Goal: Navigation & Orientation: Find specific page/section

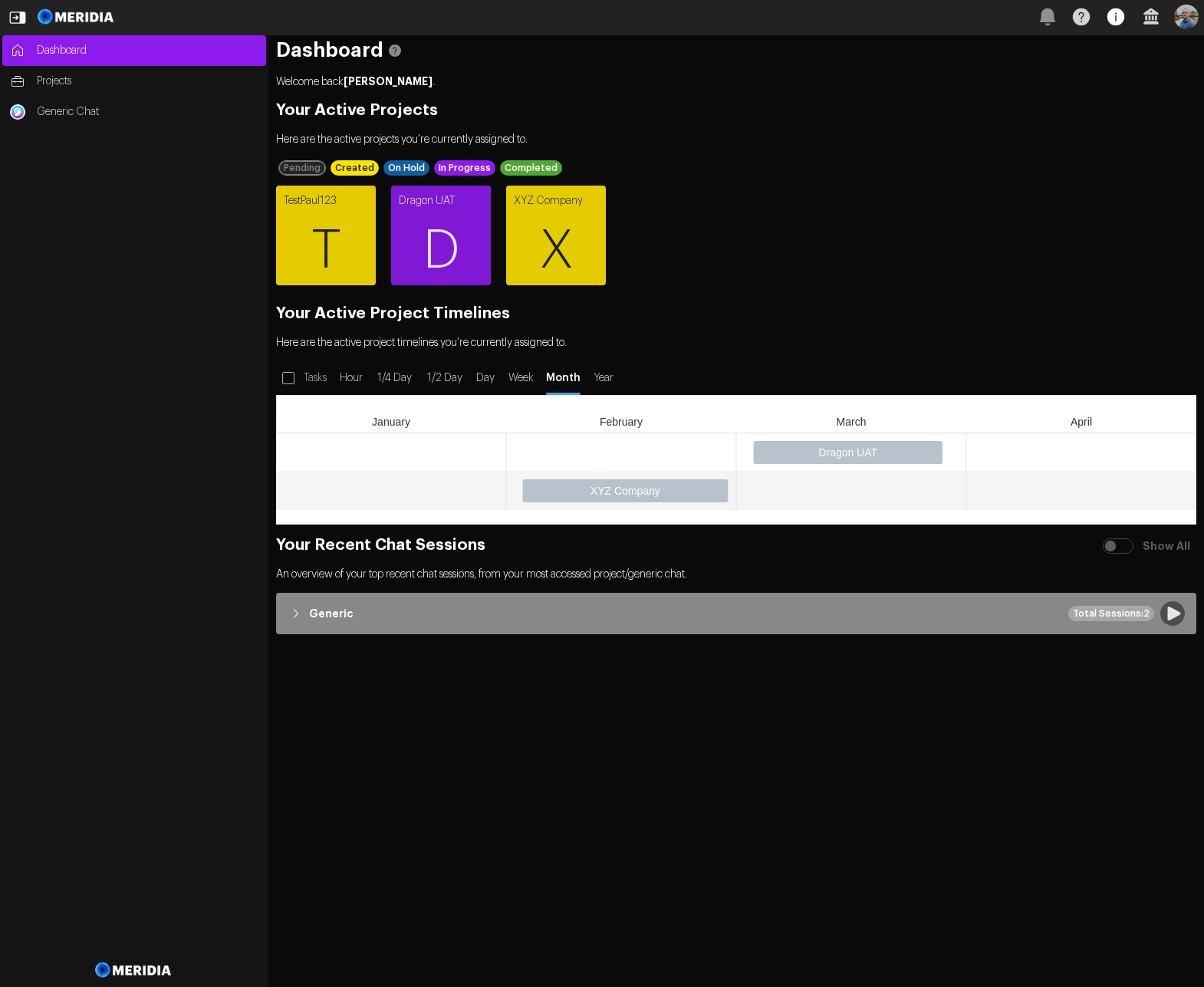
click at [1116, 26] on icon "button" at bounding box center [1116, 16] width 16 height 16
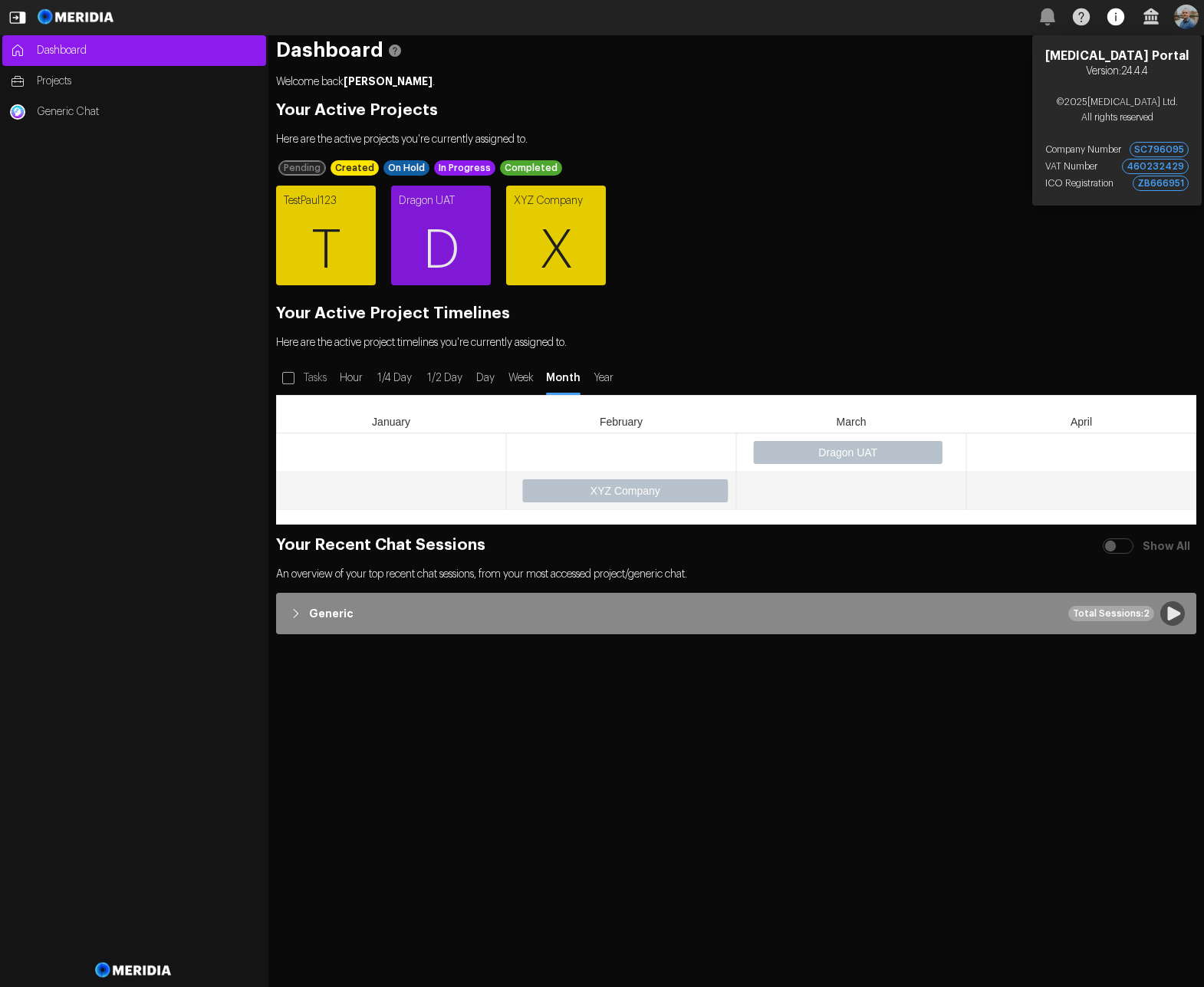
click at [1116, 26] on icon "button" at bounding box center [1116, 16] width 16 height 16
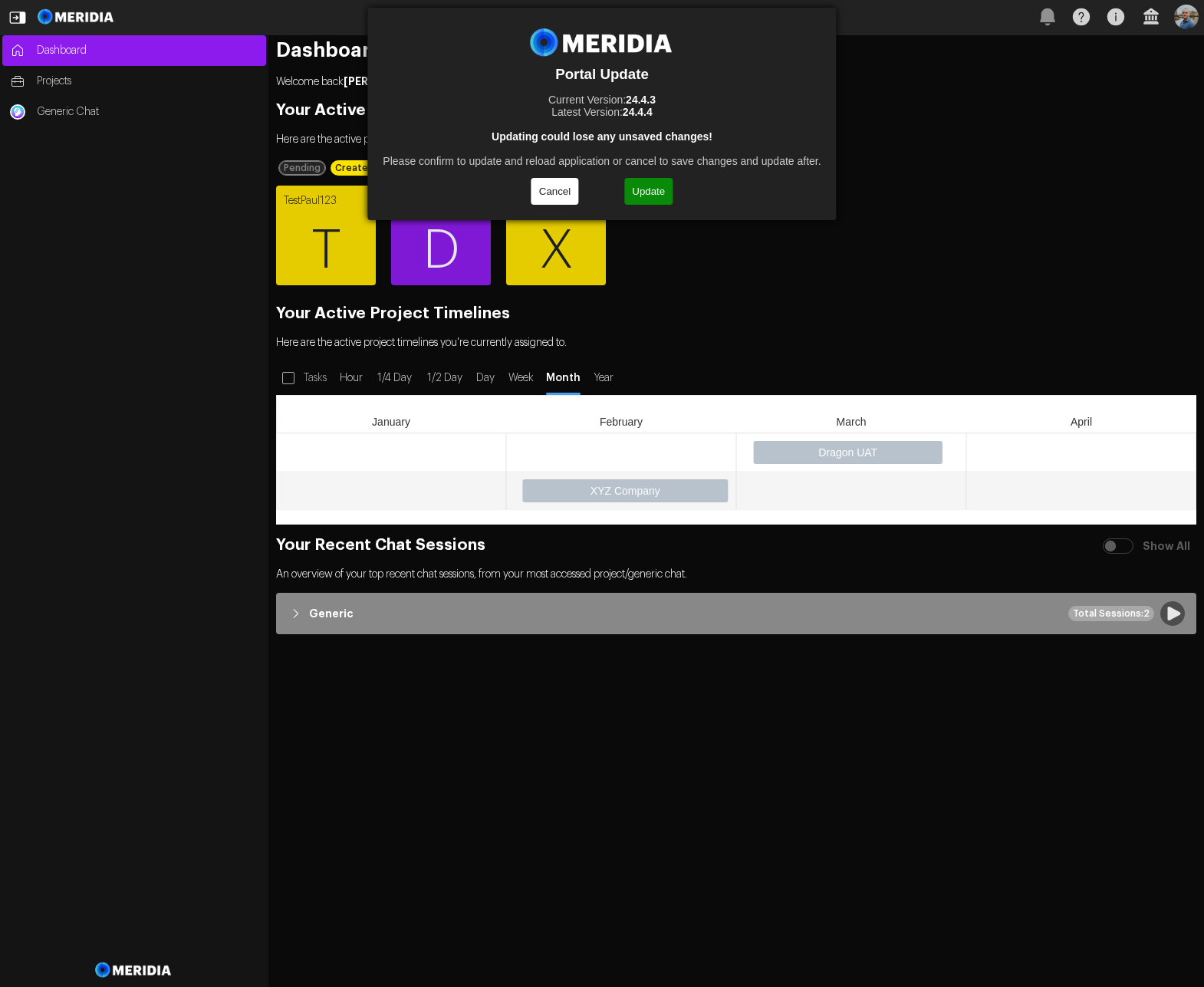
click at [647, 187] on button "Update" at bounding box center [648, 191] width 49 height 27
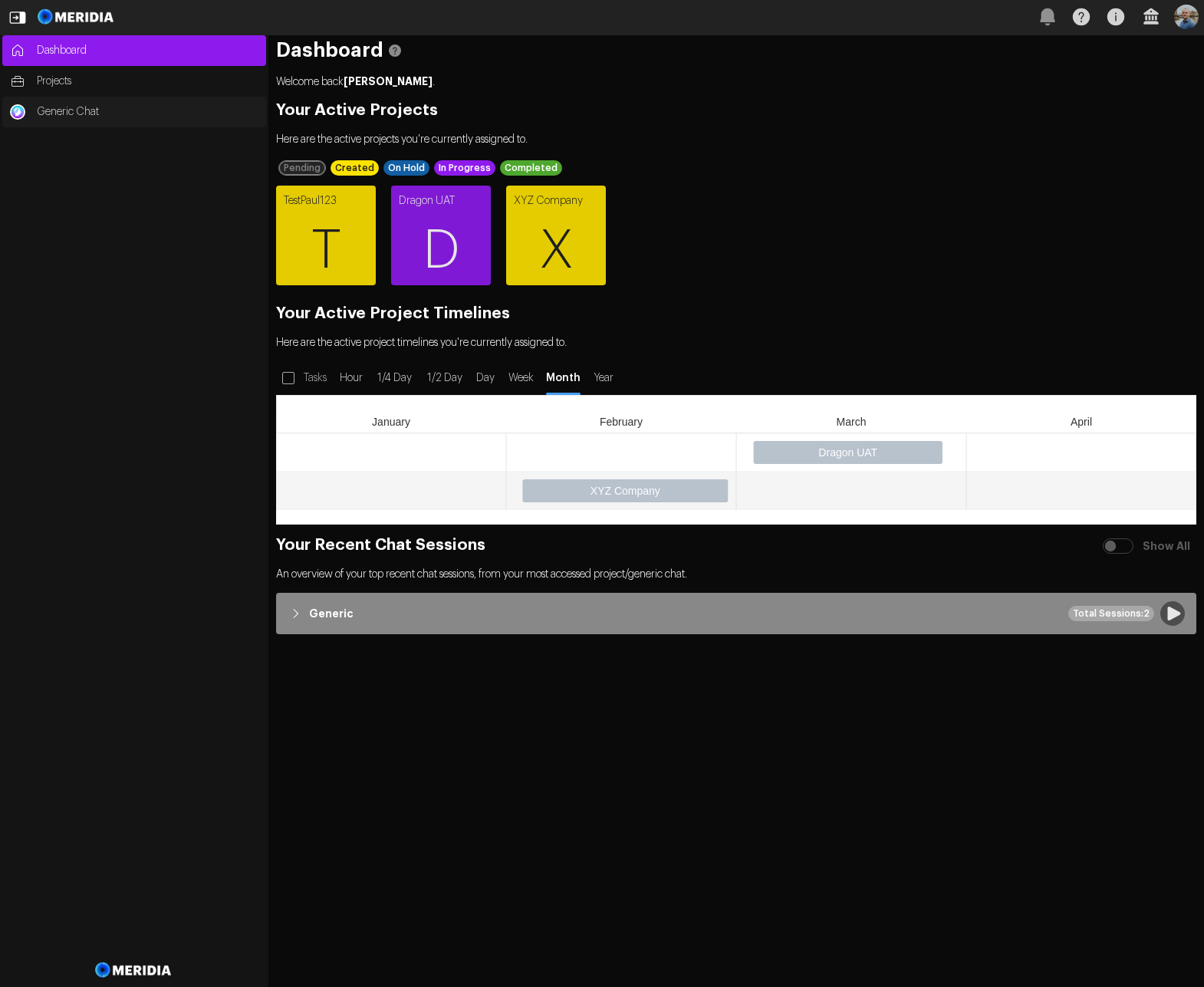
click at [46, 96] on link "Generic Chat" at bounding box center [134, 111] width 264 height 30
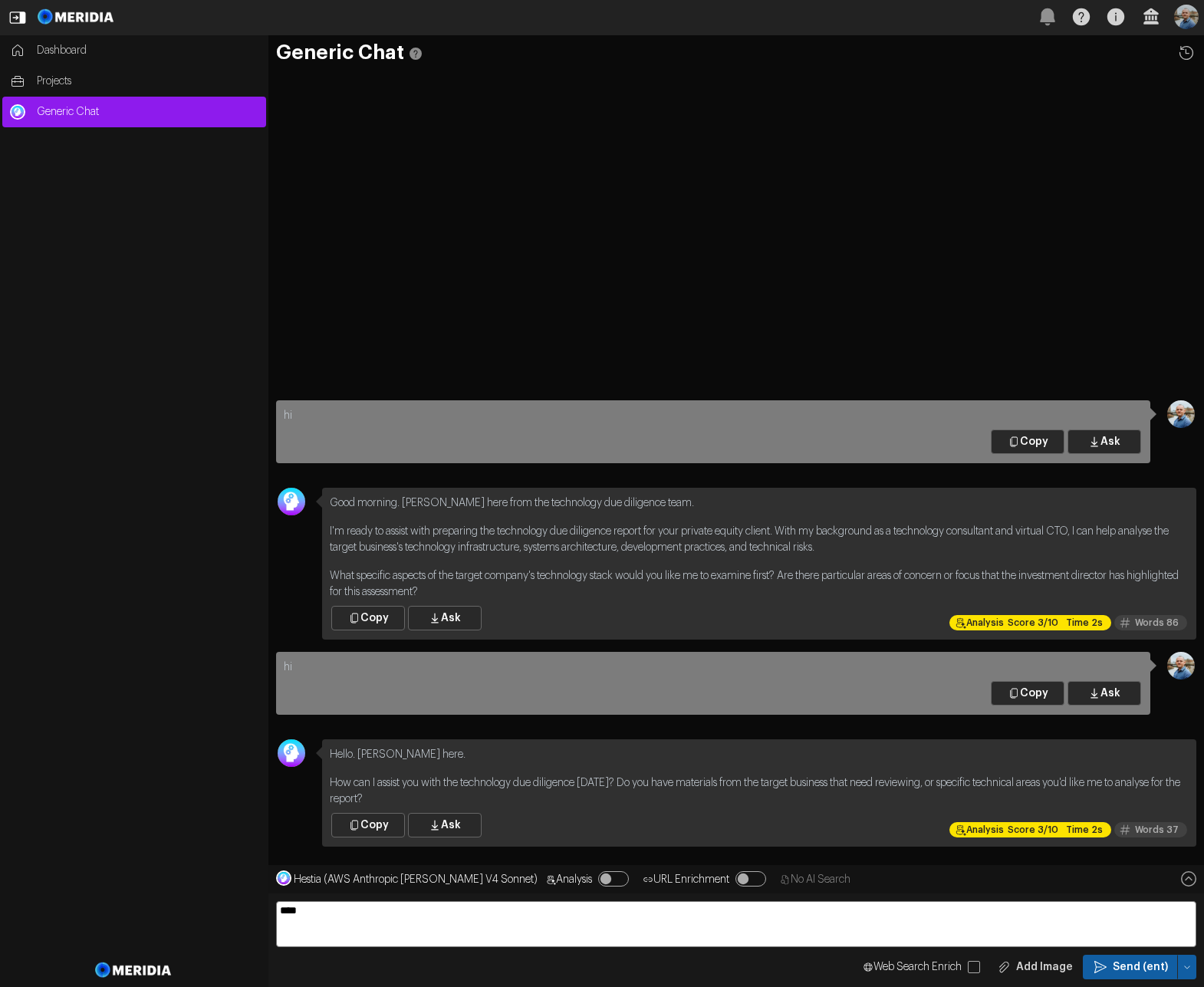
type textarea "****"
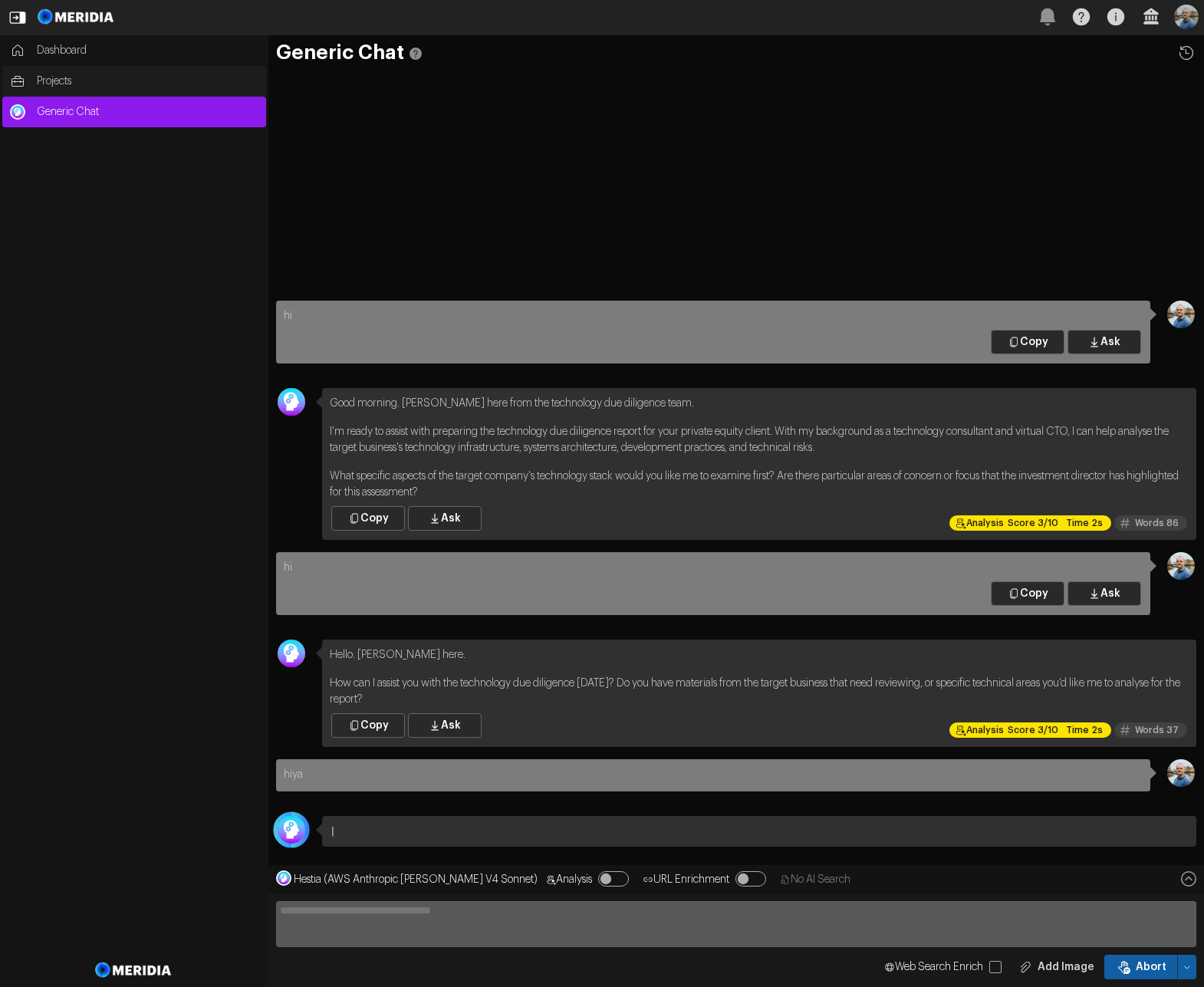
click at [76, 91] on link "Projects" at bounding box center [134, 81] width 264 height 30
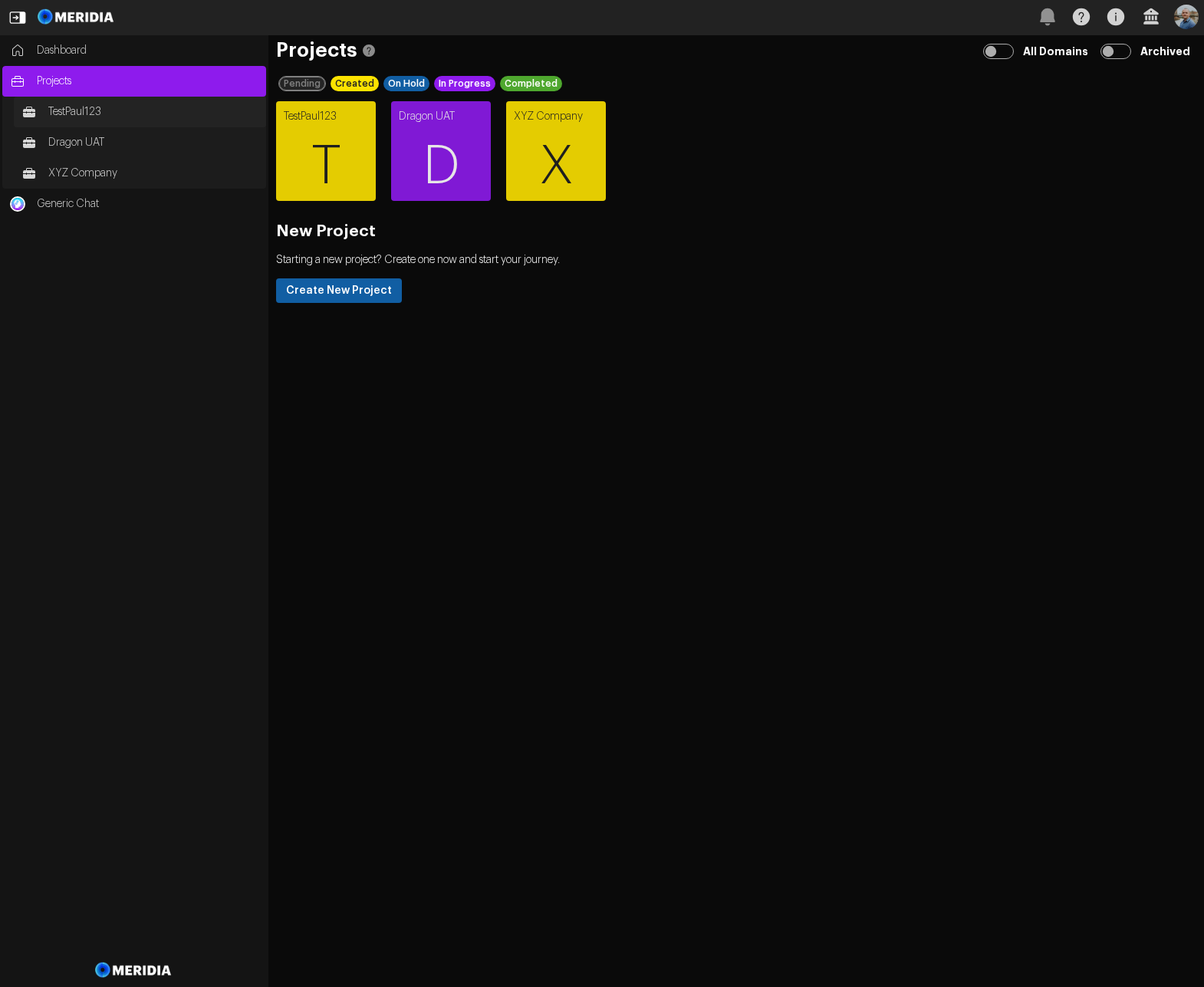
click at [101, 110] on span "TestPaul123" at bounding box center [153, 112] width 210 height 16
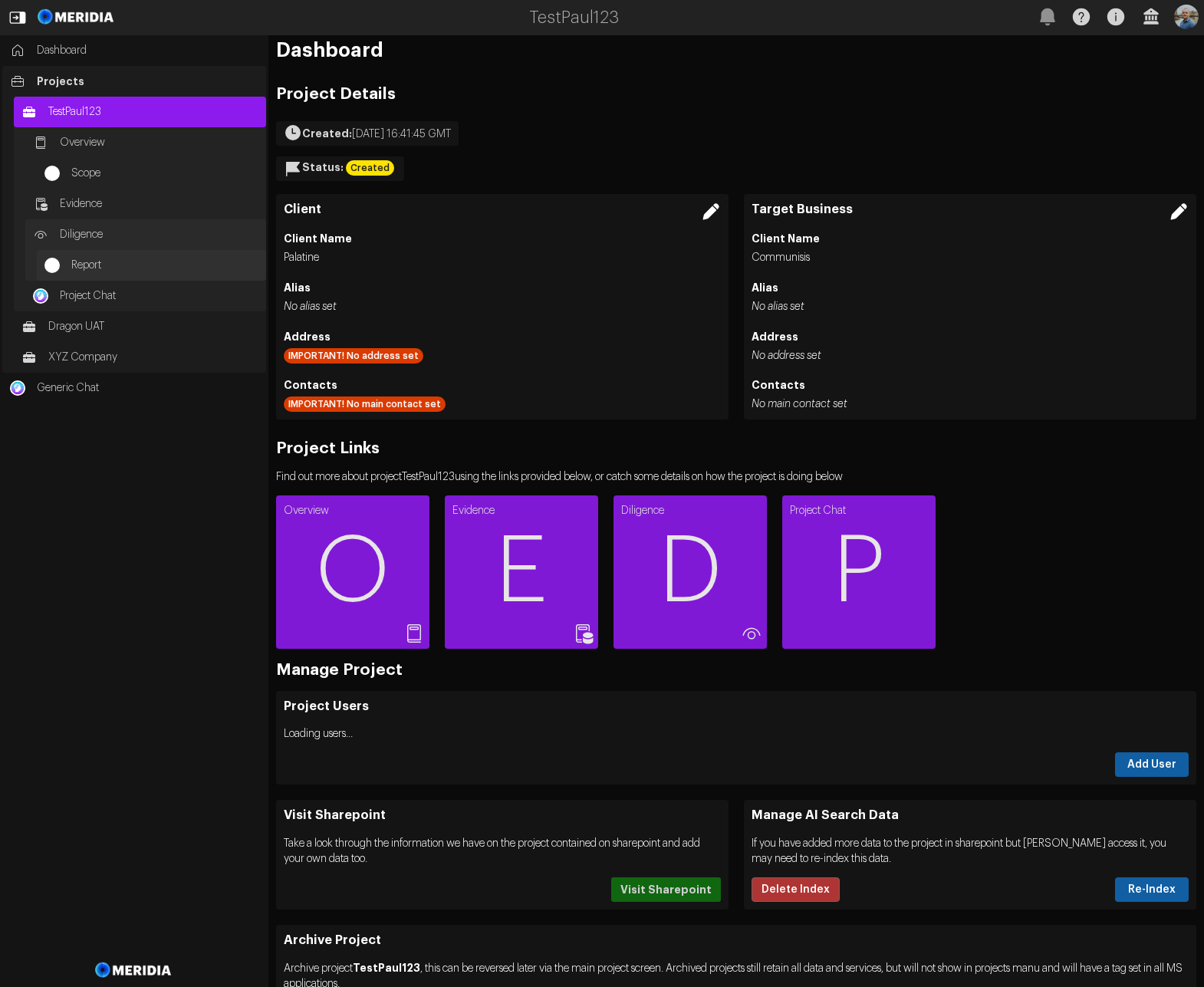
click at [105, 267] on span "Report" at bounding box center [165, 265] width 187 height 16
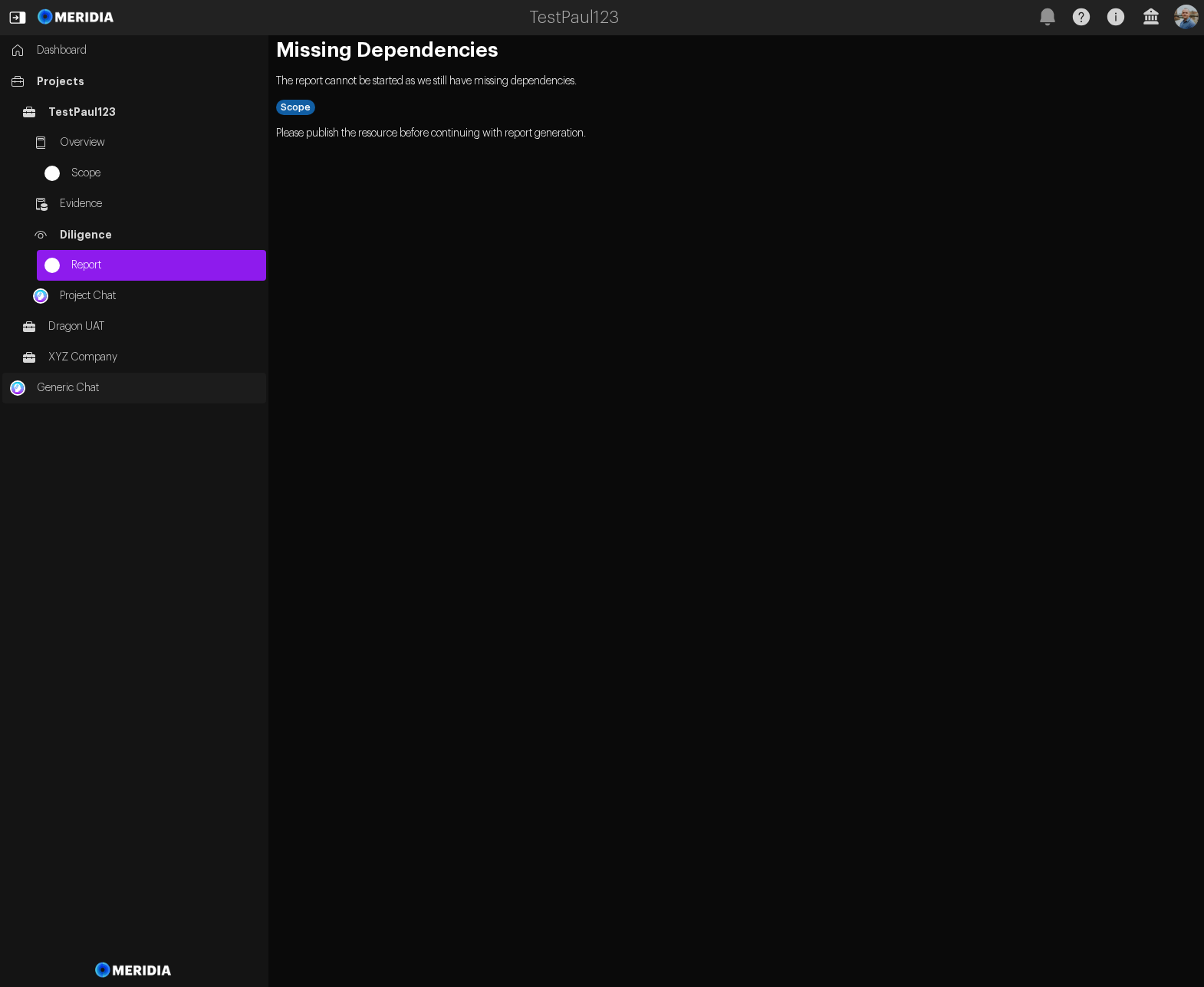
click at [73, 388] on span "Generic Chat" at bounding box center [148, 388] width 222 height 16
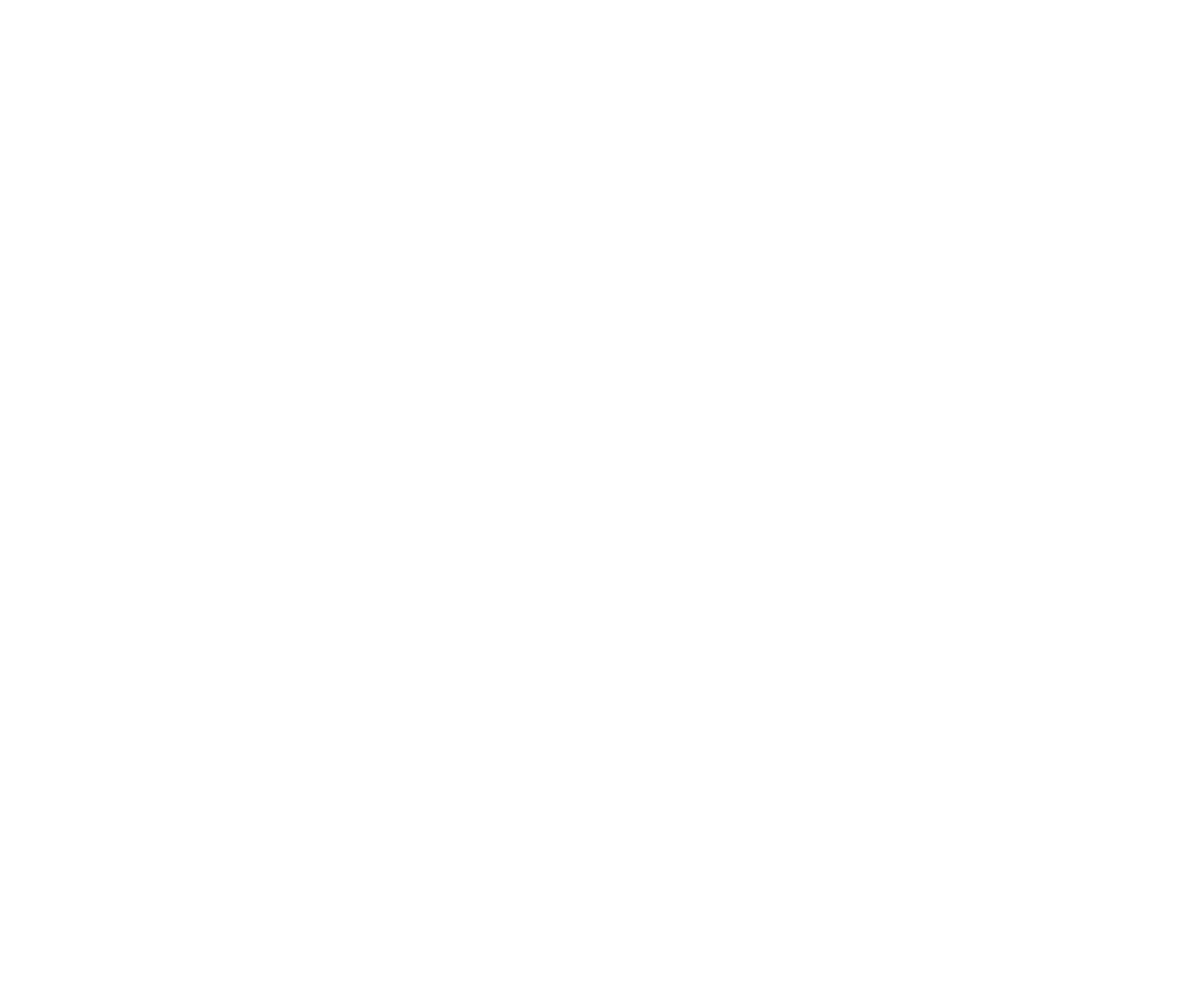
click at [198, 152] on div at bounding box center [602, 494] width 1204 height 987
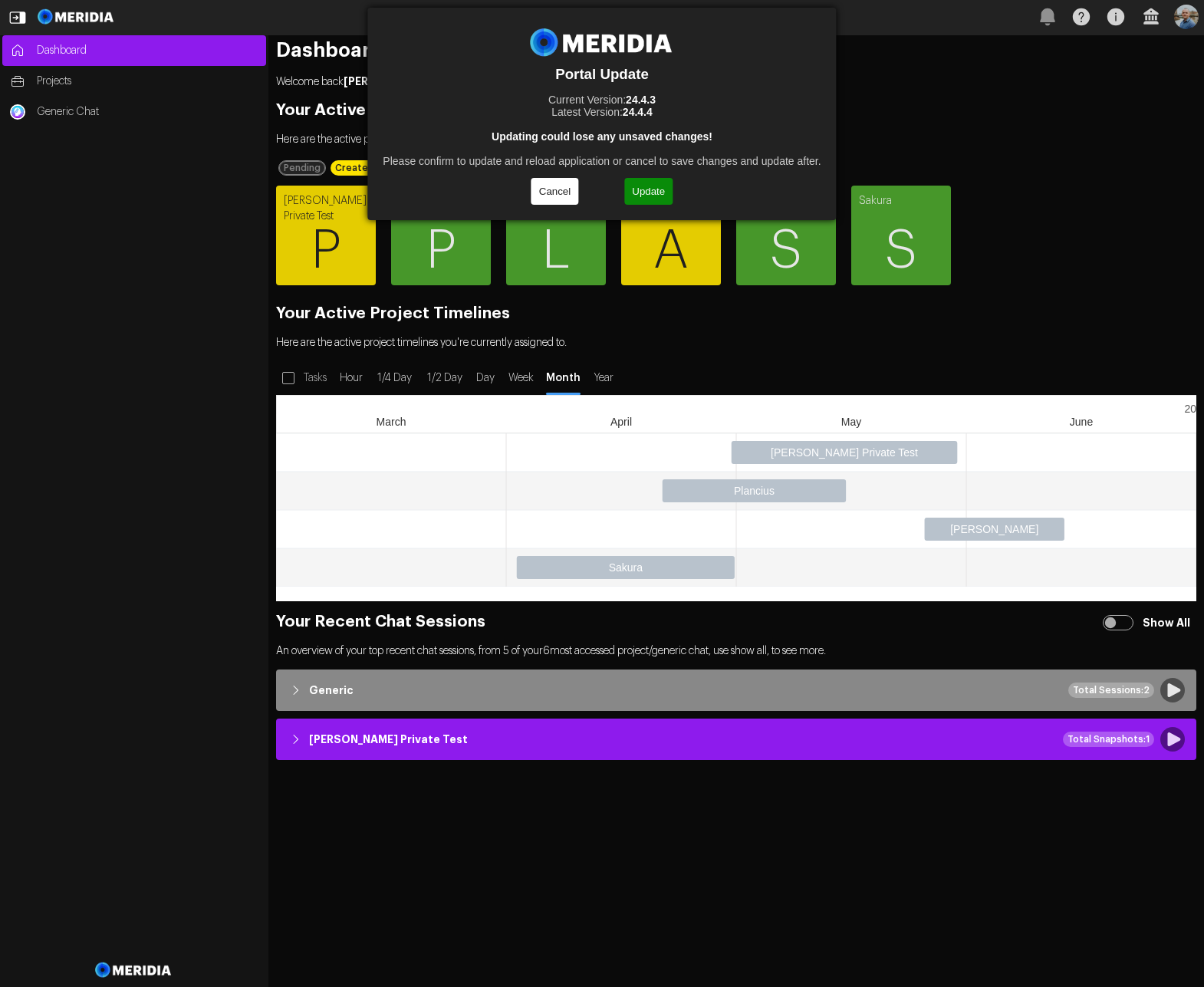
click at [647, 191] on button "Update" at bounding box center [648, 191] width 49 height 27
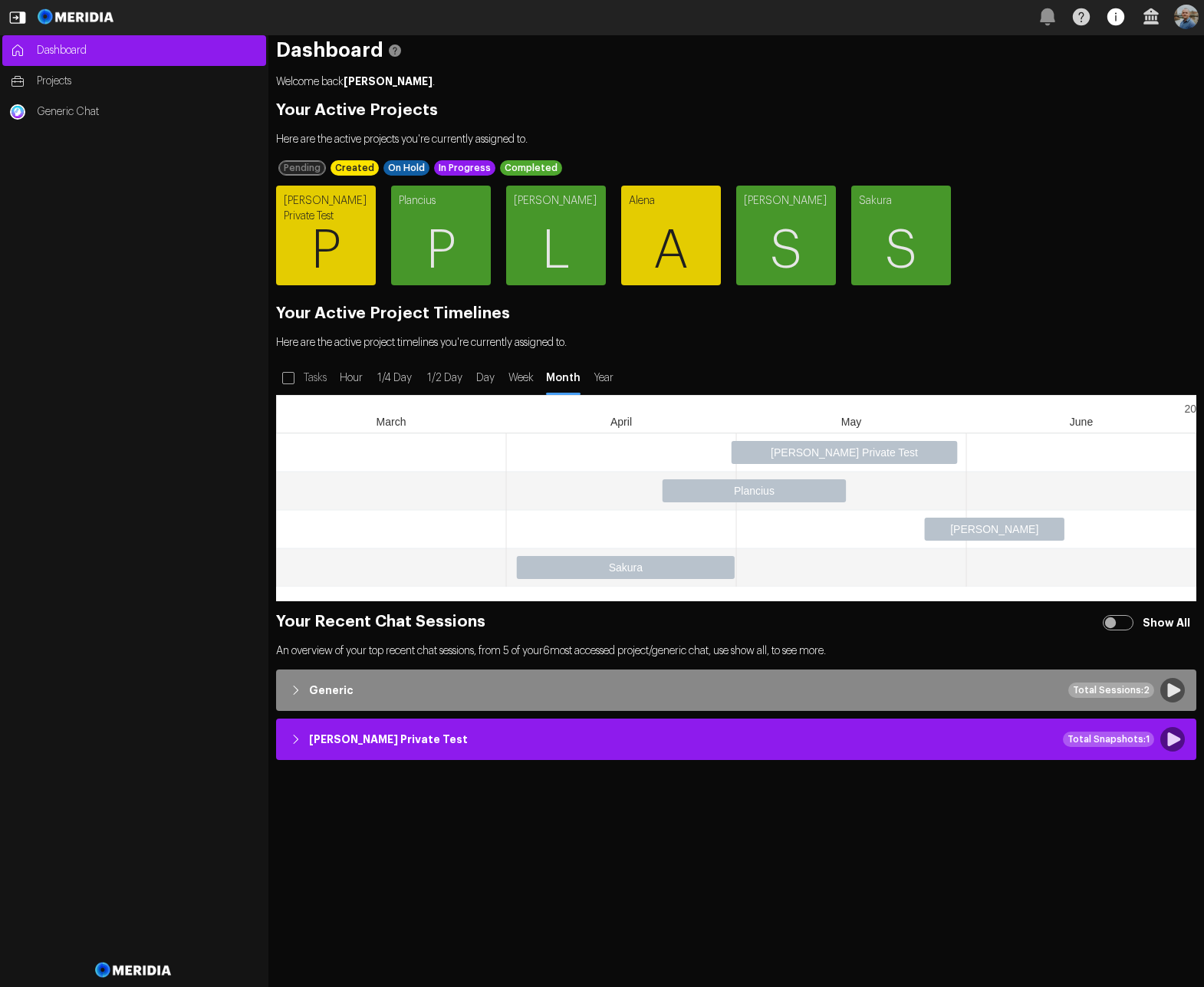
click at [1119, 15] on icon "button" at bounding box center [1116, 16] width 16 height 16
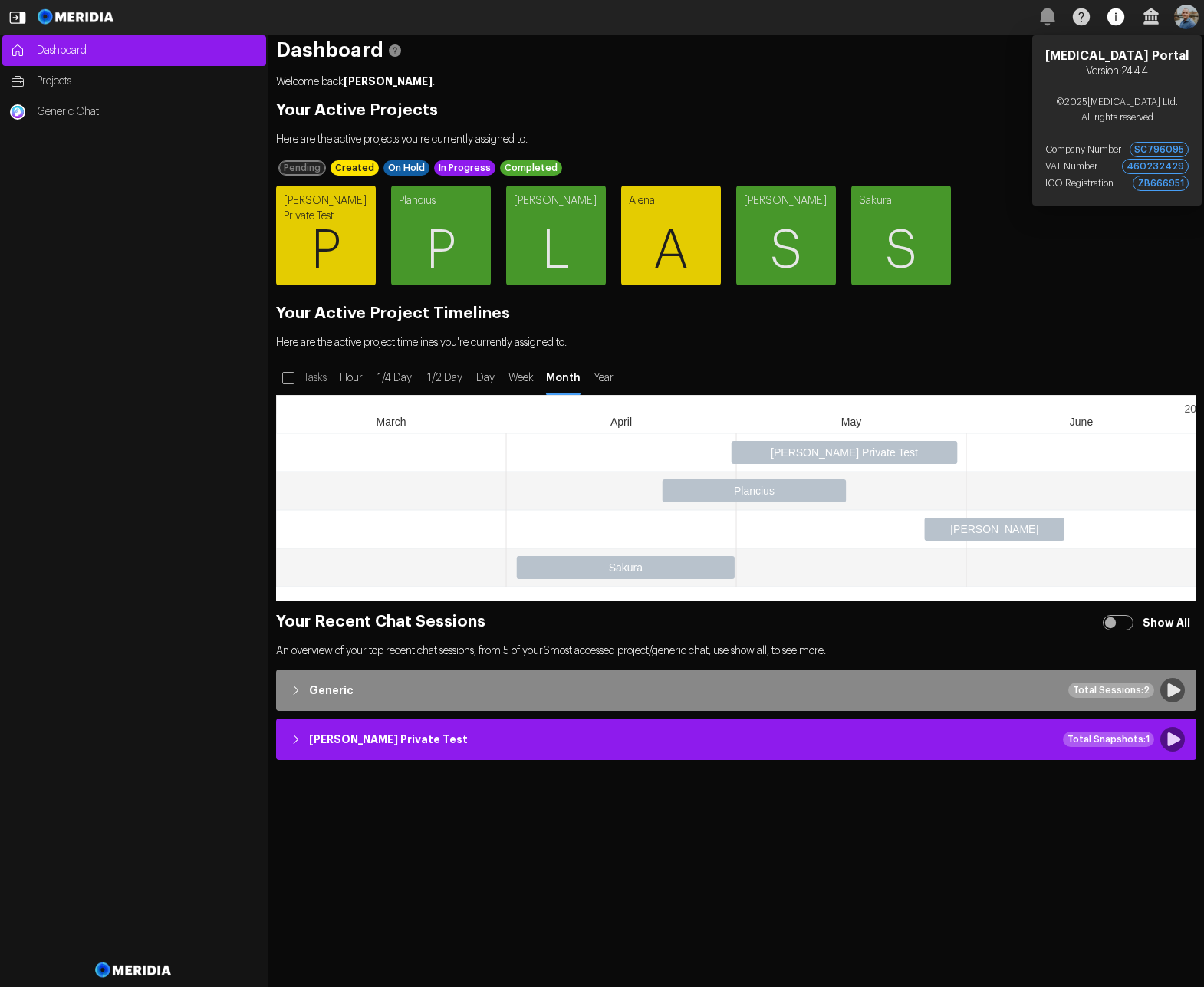
click at [1119, 16] on icon "button" at bounding box center [1116, 16] width 16 height 16
